Goal: Transaction & Acquisition: Book appointment/travel/reservation

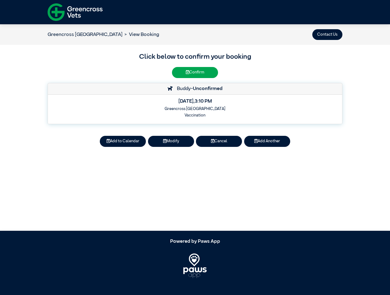
click at [327, 34] on button "Contact Us" at bounding box center [327, 34] width 30 height 11
click at [123, 141] on button "Add to Calendar" at bounding box center [123, 141] width 46 height 11
click at [171, 141] on button "Modify" at bounding box center [171, 141] width 46 height 11
click at [219, 141] on button "Cancel" at bounding box center [219, 141] width 46 height 11
click at [267, 141] on button "Add Another" at bounding box center [267, 141] width 46 height 11
